Goal: Find specific page/section: Find specific page/section

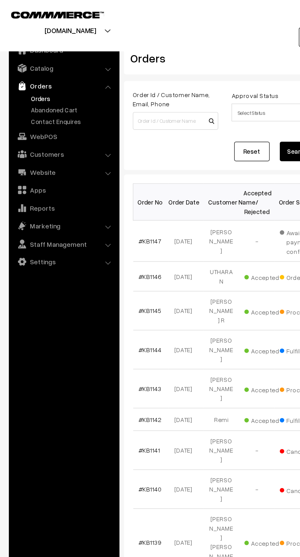
click at [55, 75] on link "Abandoned Cart" at bounding box center [50, 76] width 61 height 6
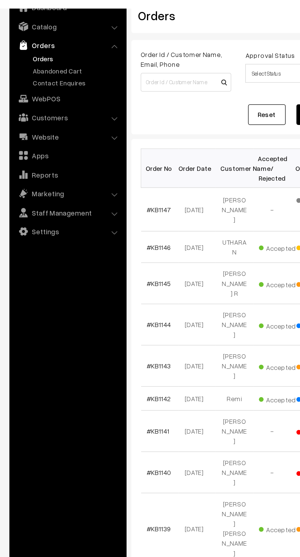
click at [53, 77] on link "Abandoned Cart" at bounding box center [50, 76] width 61 height 6
